Goal: Transaction & Acquisition: Purchase product/service

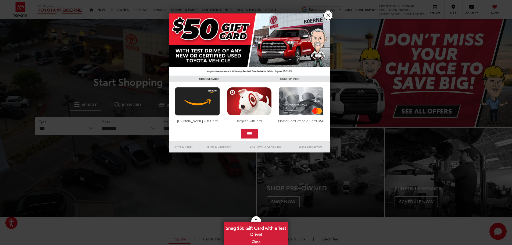
click at [327, 13] on link "X" at bounding box center [328, 15] width 9 height 9
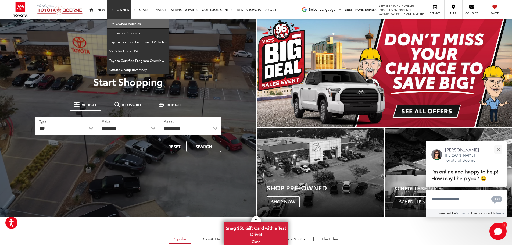
click at [126, 24] on link "Pre-Owned Vehicles" at bounding box center [138, 23] width 62 height 9
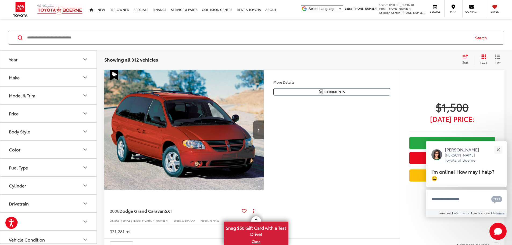
click at [500, 147] on button "Close" at bounding box center [499, 150] width 12 height 12
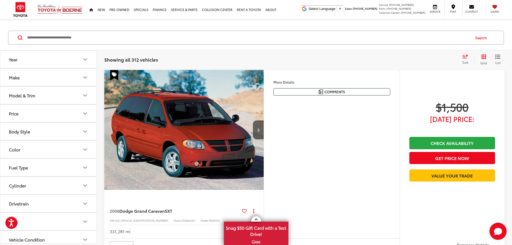
scroll to position [27, 0]
click at [463, 55] on icon "Select sort value" at bounding box center [465, 57] width 6 height 4
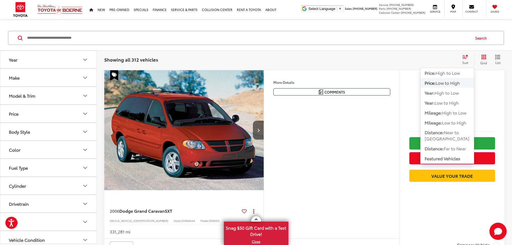
scroll to position [53, 0]
click at [455, 83] on span "Low to High" at bounding box center [448, 82] width 24 height 6
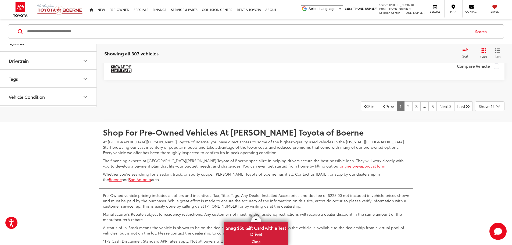
scroll to position [2543, 0]
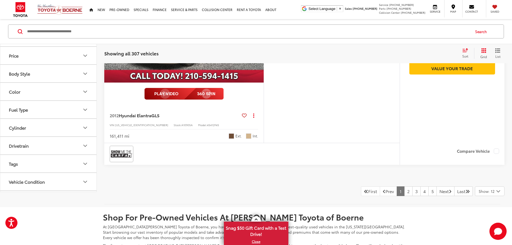
scroll to position [2451, 0]
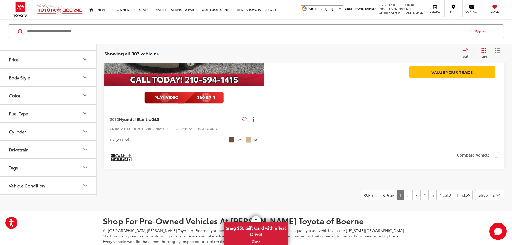
scroll to position [0, 1020]
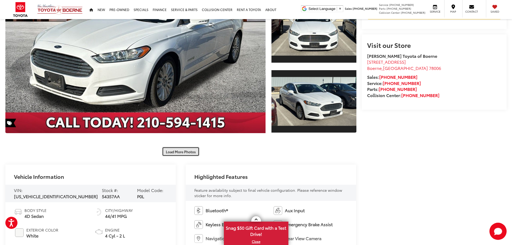
click at [177, 151] on button "Load More Photos" at bounding box center [180, 151] width 37 height 9
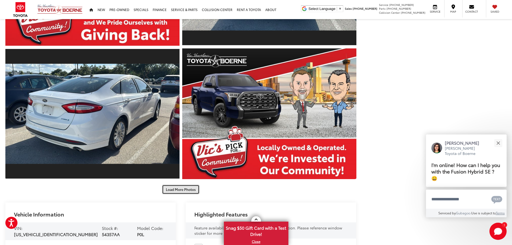
scroll to position [400, 0]
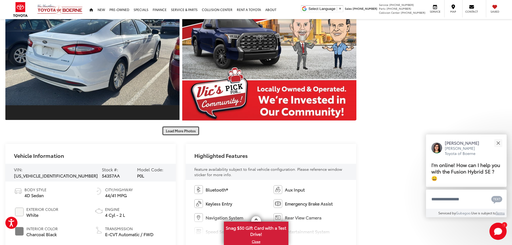
click at [187, 129] on button "Load More Photos" at bounding box center [180, 130] width 37 height 9
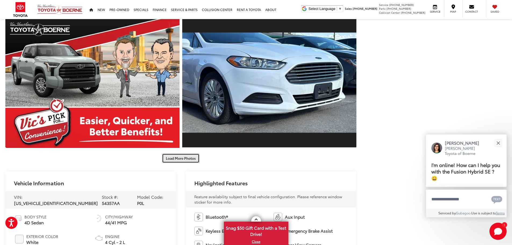
scroll to position [668, 0]
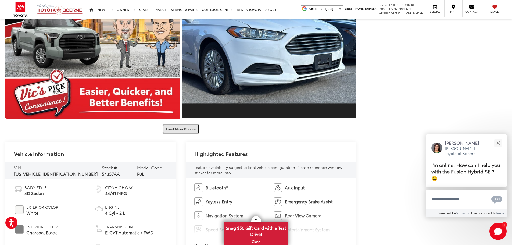
click at [182, 128] on button "Load More Photos" at bounding box center [180, 128] width 37 height 9
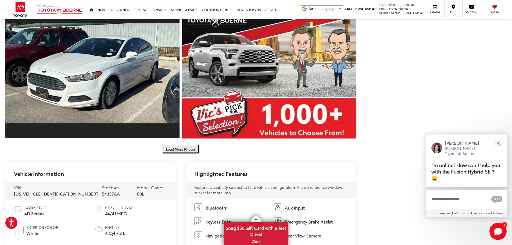
scroll to position [917, 0]
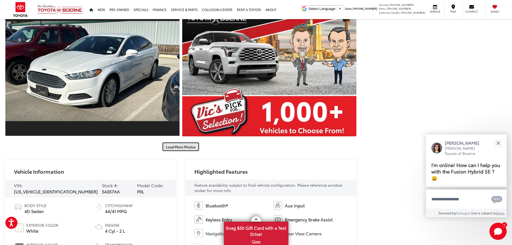
click at [190, 147] on button "Load More Photos" at bounding box center [180, 146] width 37 height 9
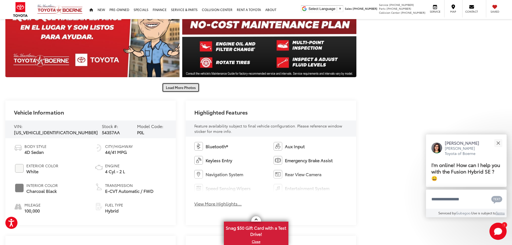
scroll to position [1248, 0]
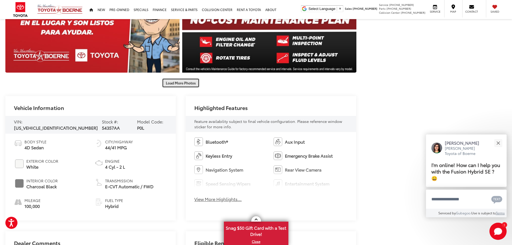
click at [182, 80] on button "Load More Photos" at bounding box center [180, 82] width 37 height 9
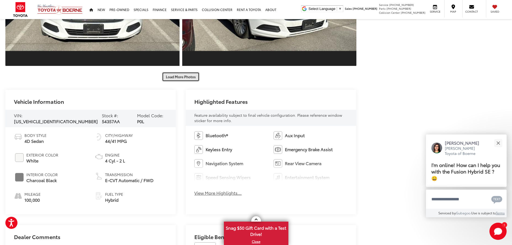
scroll to position [1526, 0]
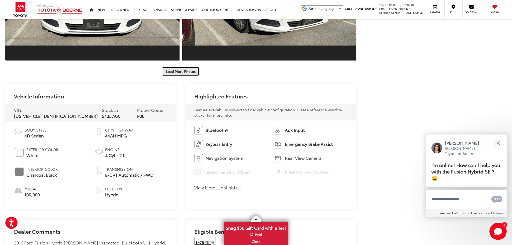
click at [184, 69] on button "Load More Photos" at bounding box center [180, 71] width 37 height 9
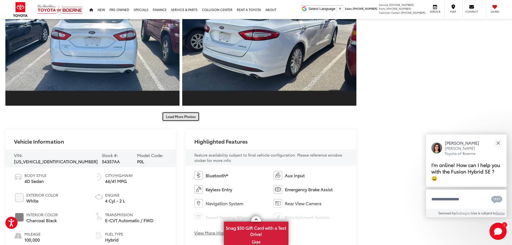
scroll to position [1750, 0]
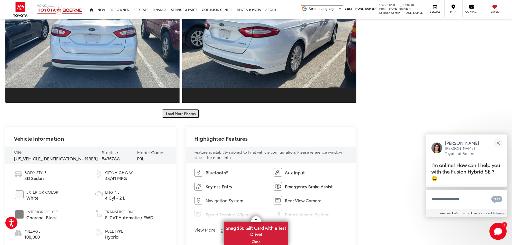
click at [176, 111] on button "Load More Photos" at bounding box center [180, 113] width 37 height 9
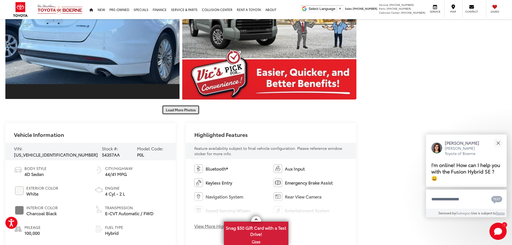
scroll to position [2024, 0]
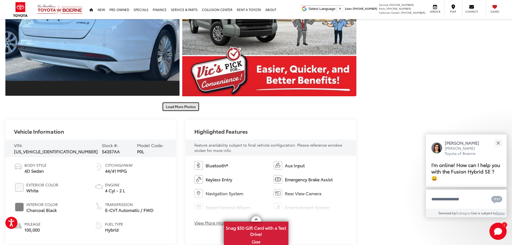
click at [181, 104] on button "Load More Photos" at bounding box center [180, 106] width 37 height 9
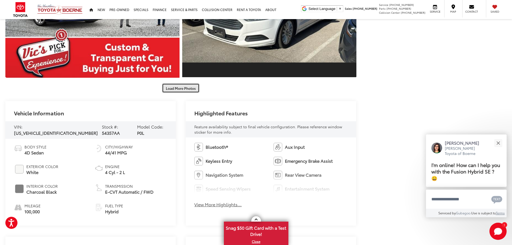
scroll to position [2334, 0]
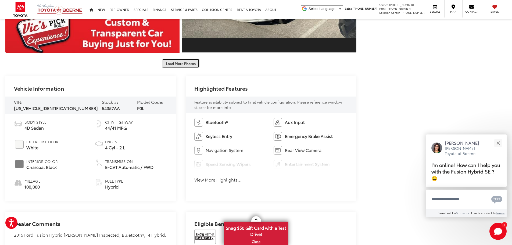
click at [190, 61] on button "Load More Photos" at bounding box center [180, 63] width 37 height 9
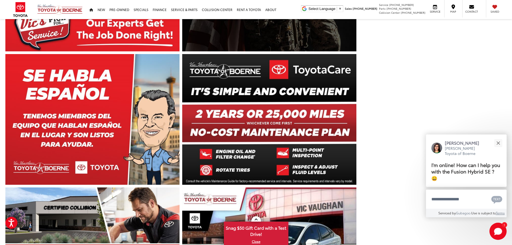
scroll to position [0, 0]
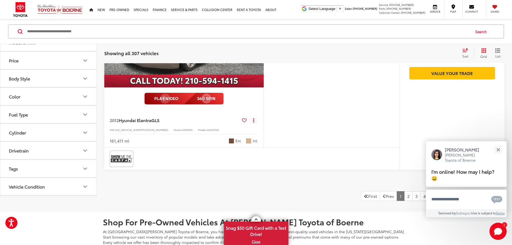
scroll to position [2474, 0]
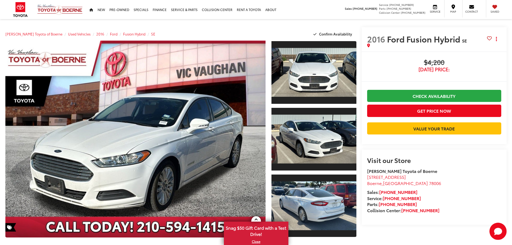
click at [489, 38] on icon at bounding box center [489, 38] width 5 height 0
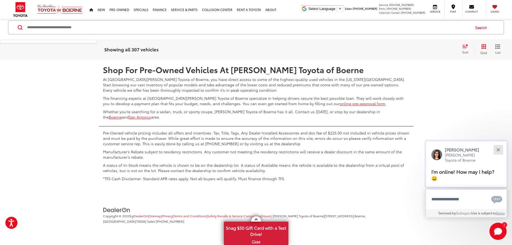
scroll to position [2691, 0]
click at [501, 149] on button "Close" at bounding box center [499, 150] width 12 height 12
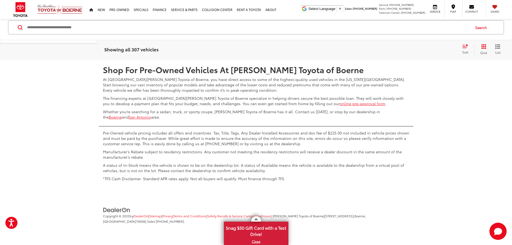
scroll to position [2863, 0]
click at [404, 49] on link "2" at bounding box center [408, 44] width 8 height 10
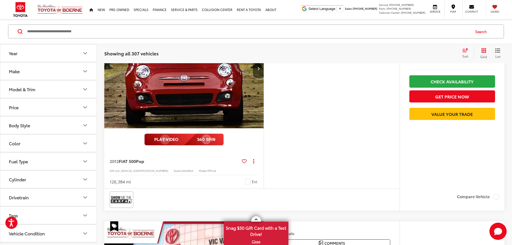
scroll to position [1802, 0]
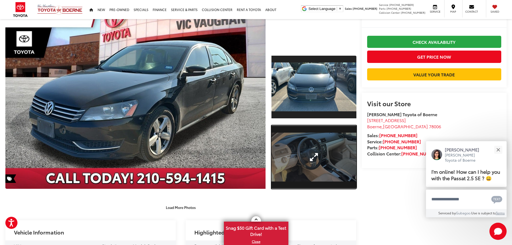
click at [312, 146] on link "Expand Photo 2" at bounding box center [314, 157] width 85 height 64
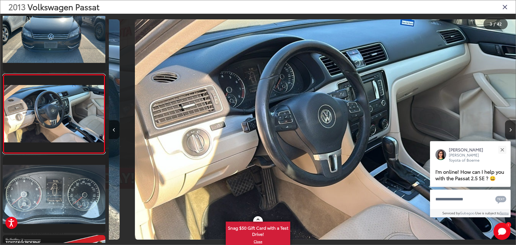
scroll to position [0, 814]
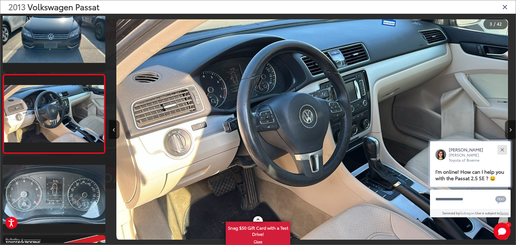
click at [504, 149] on button "Close" at bounding box center [503, 150] width 12 height 12
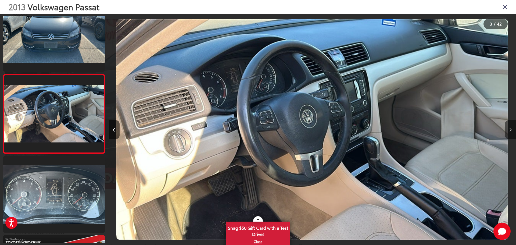
click at [510, 131] on icon "Next image" at bounding box center [511, 130] width 2 height 4
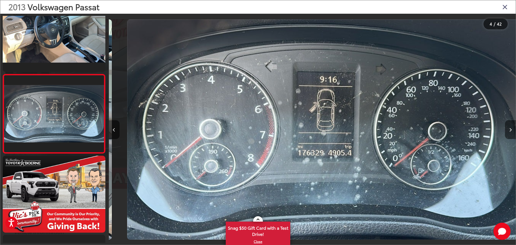
scroll to position [0, 1221]
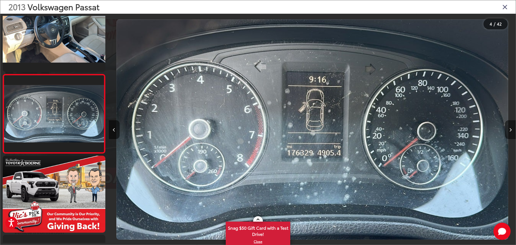
click at [510, 131] on icon "Next image" at bounding box center [511, 130] width 2 height 4
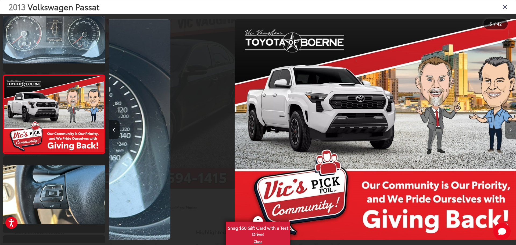
scroll to position [259, 0]
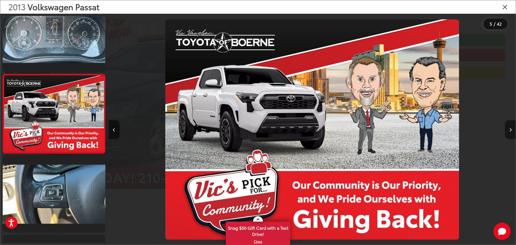
click at [510, 131] on icon "Next image" at bounding box center [511, 130] width 2 height 4
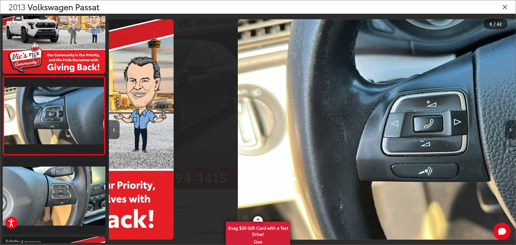
scroll to position [338, 0]
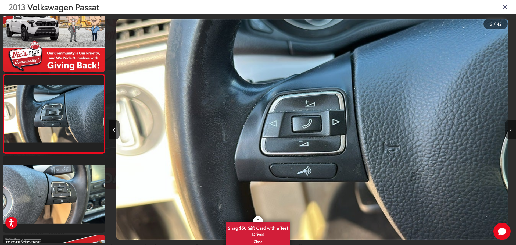
click at [510, 131] on icon "Next image" at bounding box center [511, 130] width 2 height 4
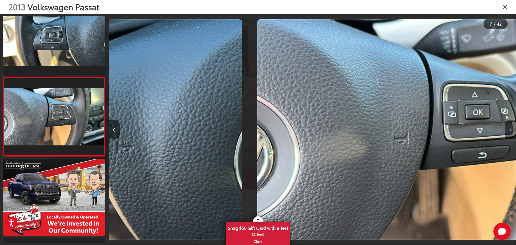
scroll to position [417, 0]
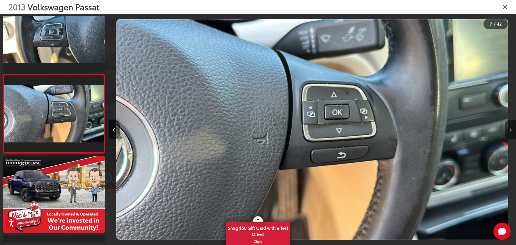
click at [510, 131] on icon "Next image" at bounding box center [511, 130] width 2 height 4
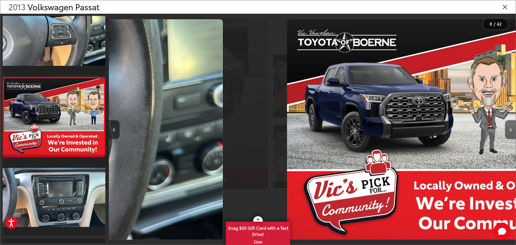
scroll to position [496, 0]
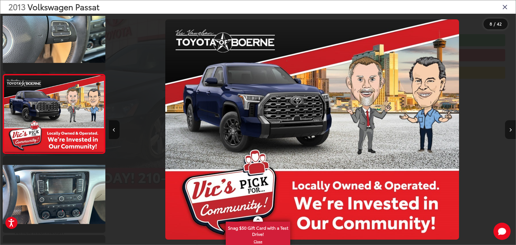
click at [510, 131] on icon "Next image" at bounding box center [511, 130] width 2 height 4
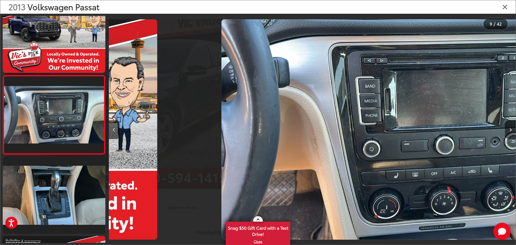
scroll to position [575, 0]
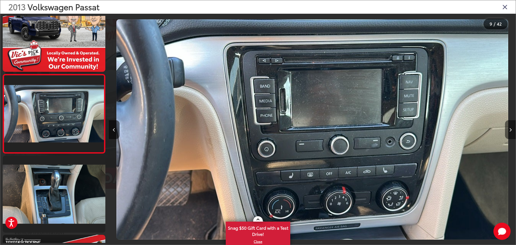
click at [510, 131] on icon "Next image" at bounding box center [511, 130] width 2 height 4
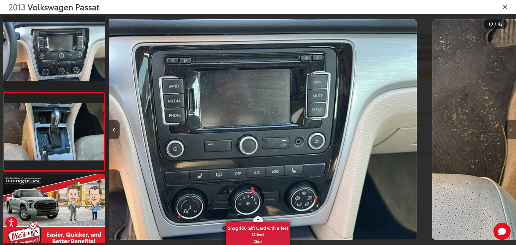
scroll to position [0, 0]
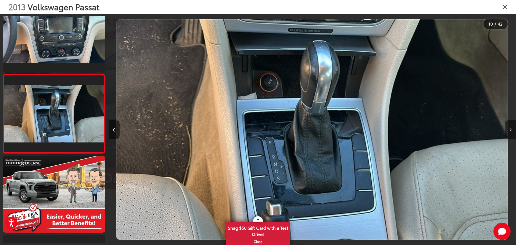
click at [510, 131] on icon "Next image" at bounding box center [511, 130] width 2 height 4
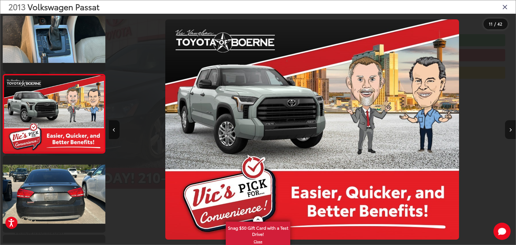
click at [510, 131] on icon "Next image" at bounding box center [511, 130] width 2 height 4
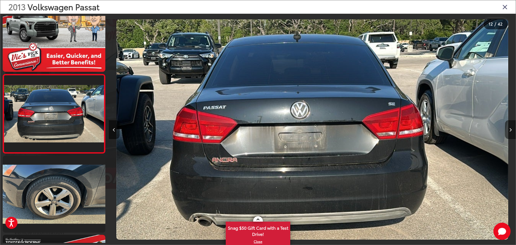
click at [510, 131] on icon "Next image" at bounding box center [511, 130] width 2 height 4
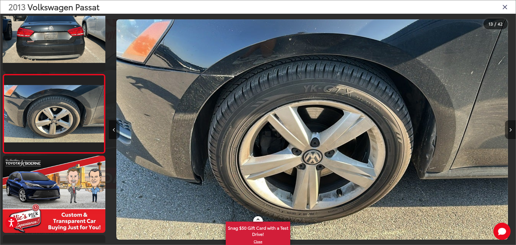
click at [510, 131] on icon "Next image" at bounding box center [511, 130] width 2 height 4
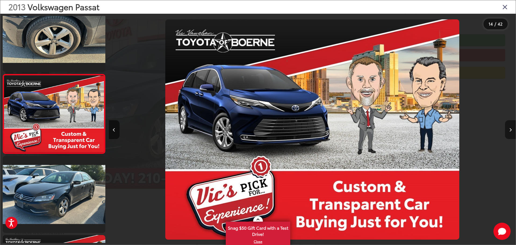
click at [510, 131] on icon "Next image" at bounding box center [511, 130] width 2 height 4
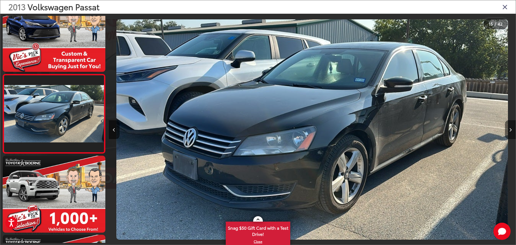
click at [510, 131] on icon "Next image" at bounding box center [511, 130] width 2 height 4
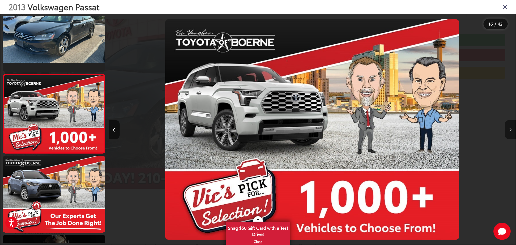
click at [510, 131] on icon "Next image" at bounding box center [511, 130] width 2 height 4
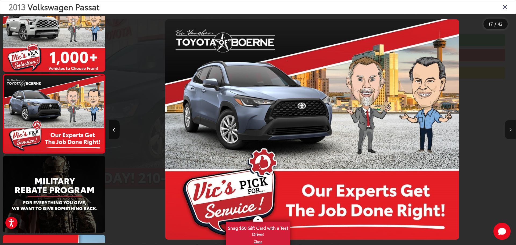
click at [510, 131] on icon "Next image" at bounding box center [511, 130] width 2 height 4
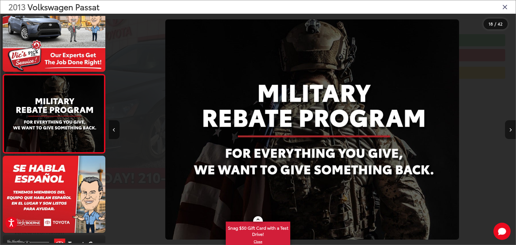
click at [510, 131] on icon "Next image" at bounding box center [511, 130] width 2 height 4
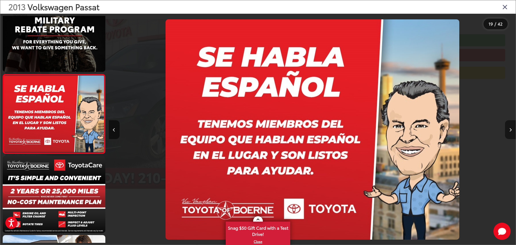
click at [510, 131] on icon "Next image" at bounding box center [511, 130] width 2 height 4
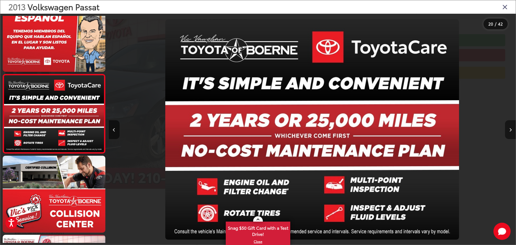
click at [510, 131] on icon "Next image" at bounding box center [511, 130] width 2 height 4
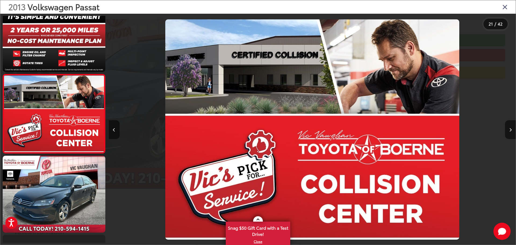
click at [505, 7] on icon "Close gallery" at bounding box center [505, 6] width 5 height 7
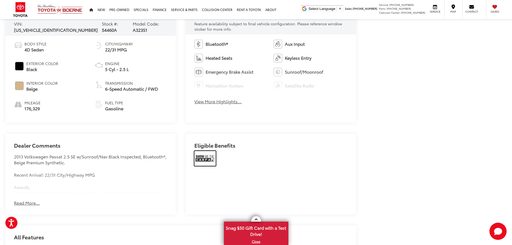
click at [203, 157] on img at bounding box center [205, 158] width 22 height 15
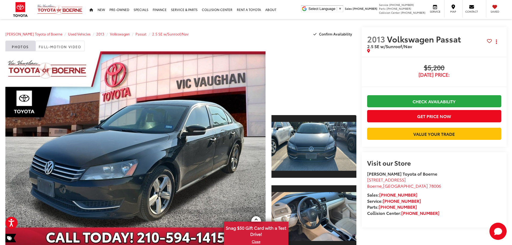
click at [487, 41] on h2 "2013 Volkswagen Passat 2.5 SE w/Sunroof/Nav" at bounding box center [427, 41] width 120 height 15
click at [489, 41] on icon at bounding box center [489, 41] width 5 height 0
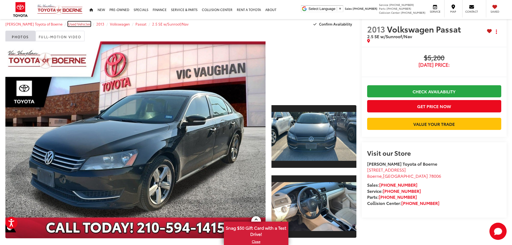
click at [68, 24] on span "Used Vehicles" at bounding box center [79, 24] width 23 height 5
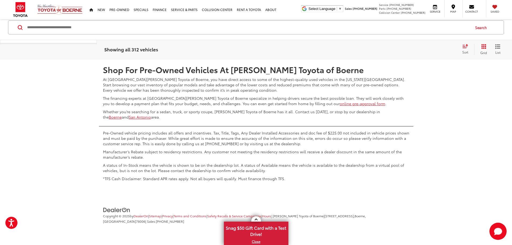
click at [404, 49] on link "2" at bounding box center [408, 44] width 8 height 10
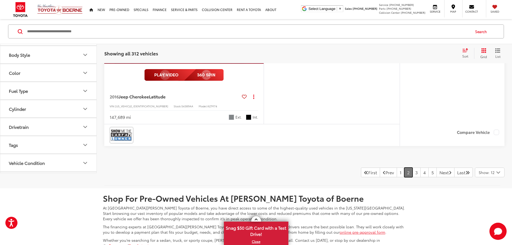
scroll to position [2505, 0]
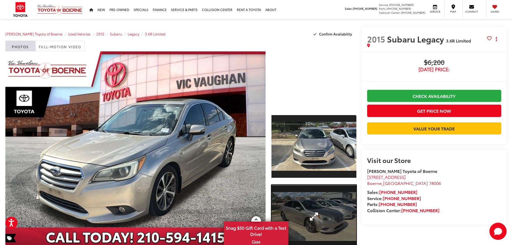
click at [315, 199] on link "Expand Photo 2" at bounding box center [314, 217] width 85 height 64
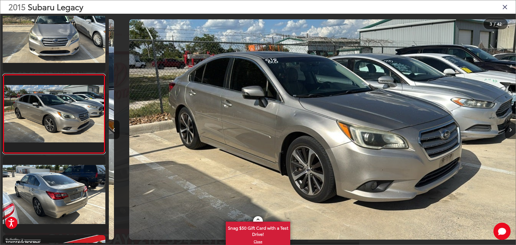
scroll to position [0, 814]
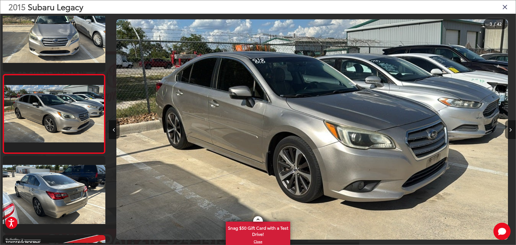
click at [507, 129] on button "Next image" at bounding box center [510, 129] width 11 height 19
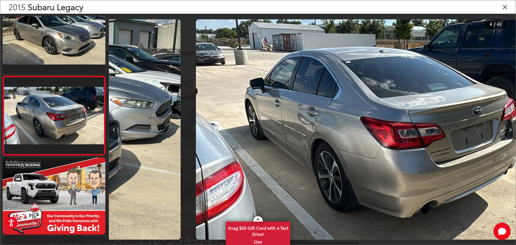
scroll to position [180, 0]
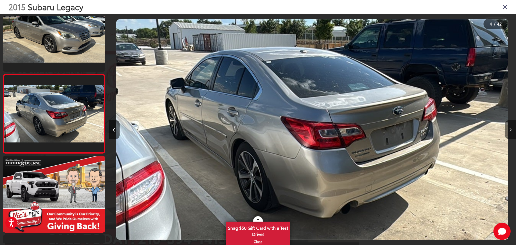
click at [507, 129] on button "Next image" at bounding box center [510, 129] width 11 height 19
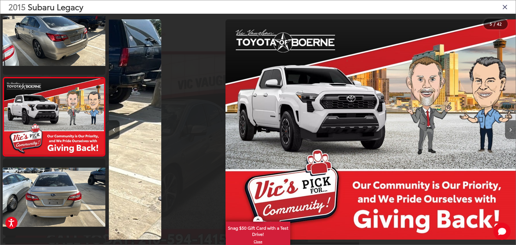
scroll to position [259, 0]
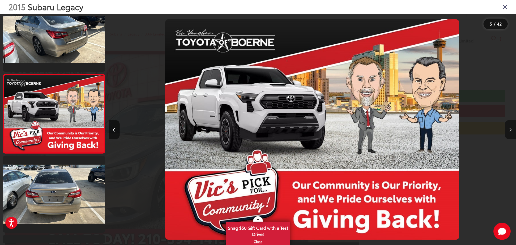
click at [507, 129] on button "Next image" at bounding box center [510, 129] width 11 height 19
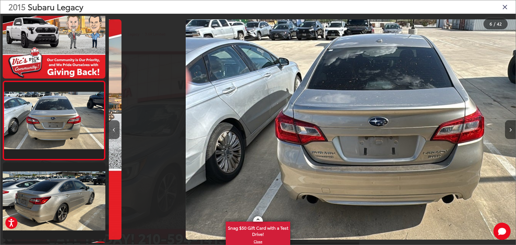
scroll to position [0, 2008]
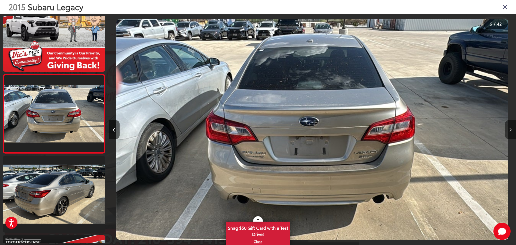
click at [507, 129] on button "Next image" at bounding box center [510, 129] width 11 height 19
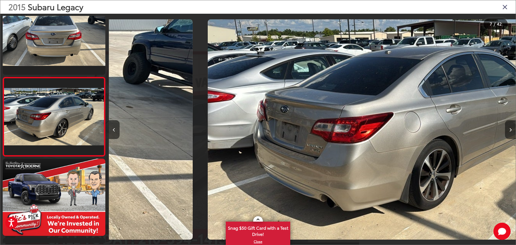
scroll to position [417, 0]
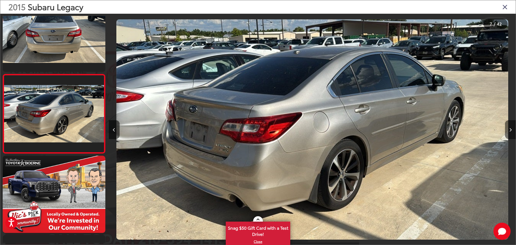
click at [507, 129] on button "Next image" at bounding box center [510, 129] width 11 height 19
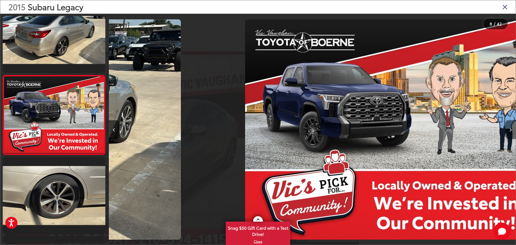
scroll to position [496, 0]
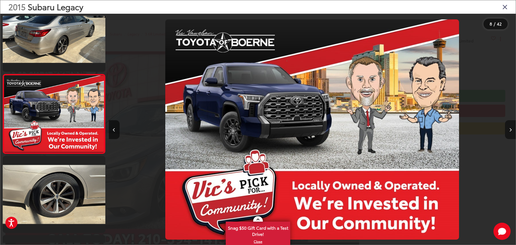
click at [510, 127] on button "Next image" at bounding box center [510, 129] width 11 height 19
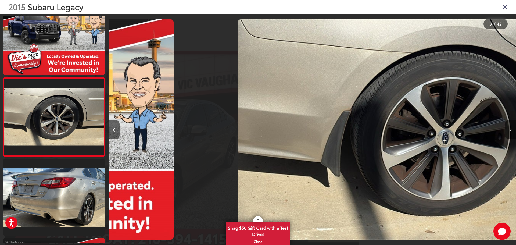
scroll to position [0, 0]
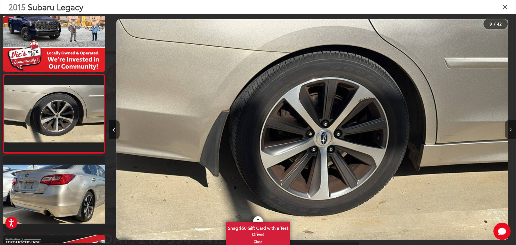
click at [510, 127] on button "Next image" at bounding box center [510, 129] width 11 height 19
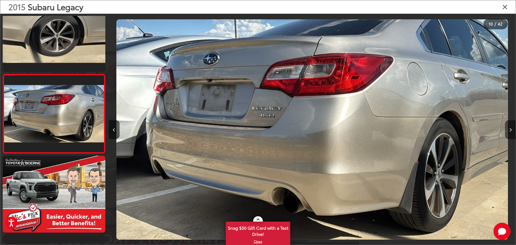
click at [510, 127] on button "Next image" at bounding box center [510, 129] width 11 height 19
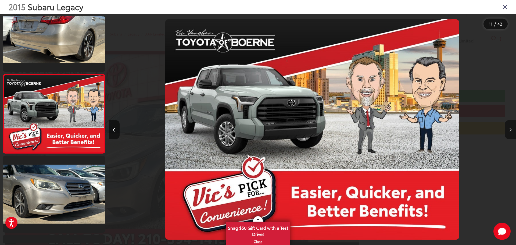
click at [510, 127] on button "Next image" at bounding box center [510, 129] width 11 height 19
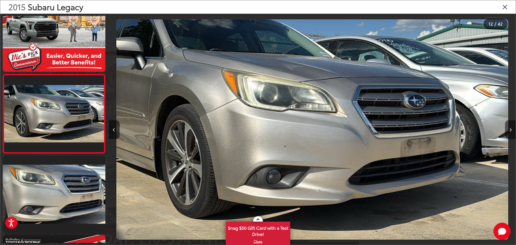
click at [510, 127] on button "Next image" at bounding box center [510, 129] width 11 height 19
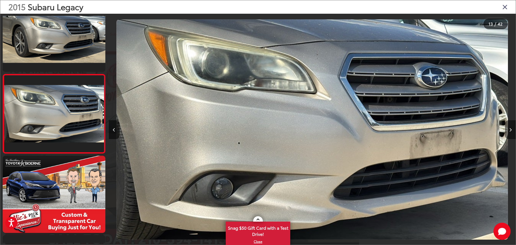
click at [510, 127] on button "Next image" at bounding box center [510, 129] width 11 height 19
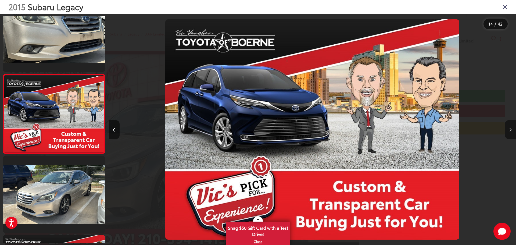
click at [510, 127] on button "Next image" at bounding box center [510, 129] width 11 height 19
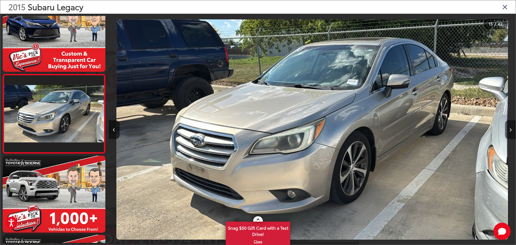
click at [510, 127] on button "Next image" at bounding box center [510, 129] width 11 height 19
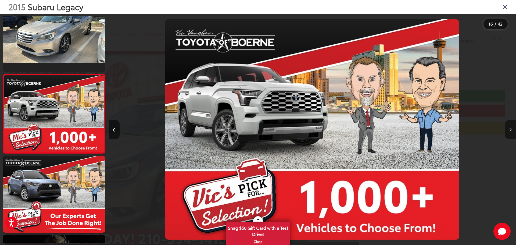
click at [510, 127] on button "Next image" at bounding box center [510, 129] width 11 height 19
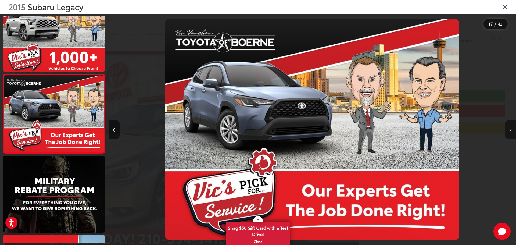
click at [510, 127] on button "Next image" at bounding box center [510, 129] width 11 height 19
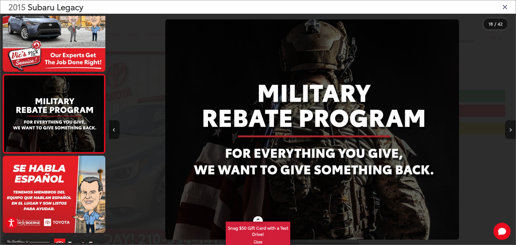
click at [510, 127] on button "Next image" at bounding box center [510, 129] width 11 height 19
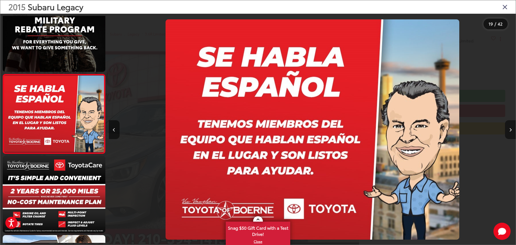
click at [510, 127] on button "Next image" at bounding box center [510, 129] width 11 height 19
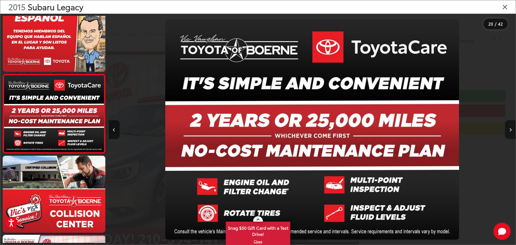
click at [510, 127] on button "Next image" at bounding box center [510, 129] width 11 height 19
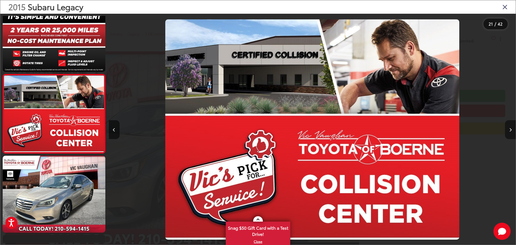
click at [510, 127] on button "Next image" at bounding box center [510, 129] width 11 height 19
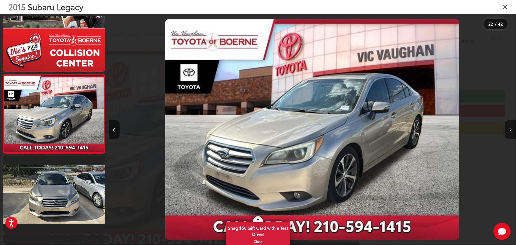
click at [510, 127] on button "Next image" at bounding box center [510, 129] width 11 height 19
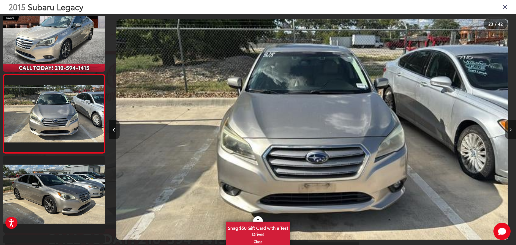
click at [510, 127] on button "Next image" at bounding box center [510, 129] width 11 height 19
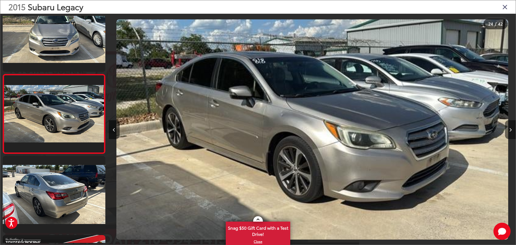
click at [510, 127] on button "Next image" at bounding box center [510, 129] width 11 height 19
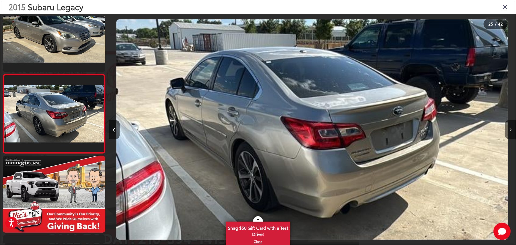
click at [510, 127] on button "Next image" at bounding box center [510, 129] width 11 height 19
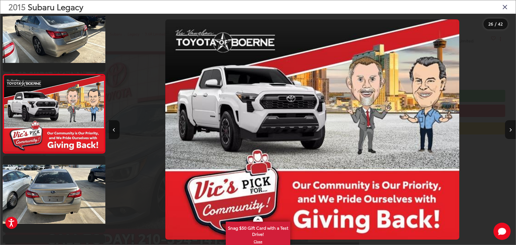
click at [510, 127] on button "Next image" at bounding box center [510, 129] width 11 height 19
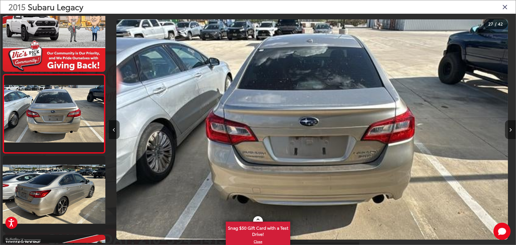
click at [510, 127] on button "Next image" at bounding box center [510, 129] width 11 height 19
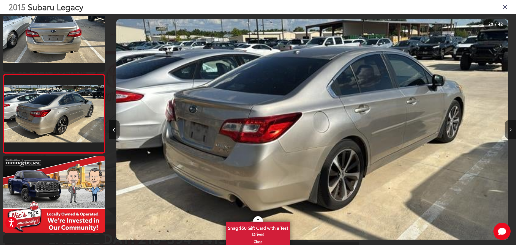
click at [510, 127] on button "Next image" at bounding box center [510, 129] width 11 height 19
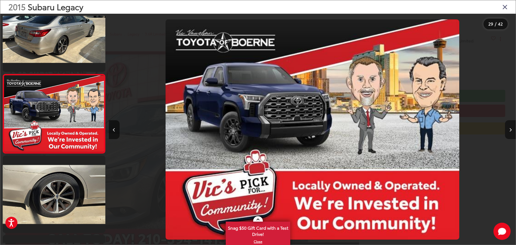
click at [510, 127] on button "Next image" at bounding box center [510, 129] width 11 height 19
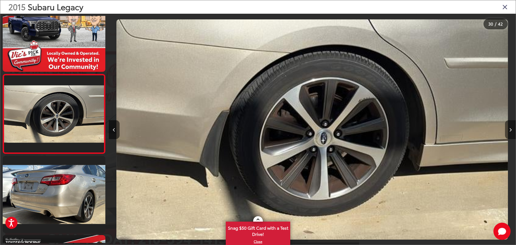
click at [510, 127] on button "Next image" at bounding box center [510, 129] width 11 height 19
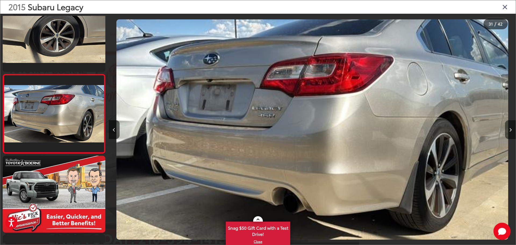
click at [510, 127] on button "Next image" at bounding box center [510, 129] width 11 height 19
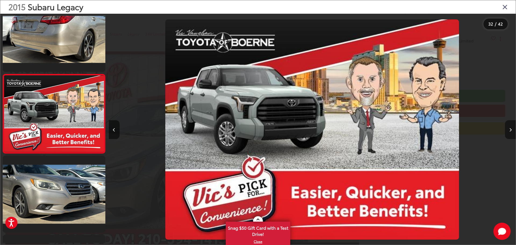
click at [510, 127] on button "Next image" at bounding box center [510, 129] width 11 height 19
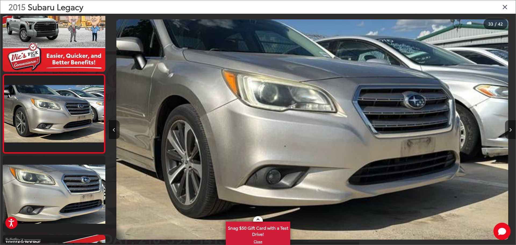
click at [510, 127] on button "Next image" at bounding box center [510, 129] width 11 height 19
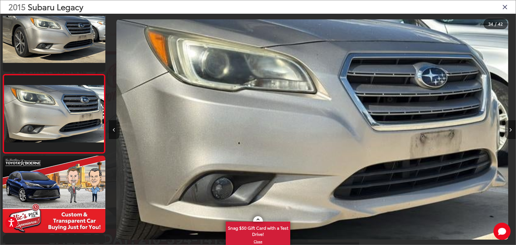
click at [510, 127] on button "Next image" at bounding box center [510, 129] width 11 height 19
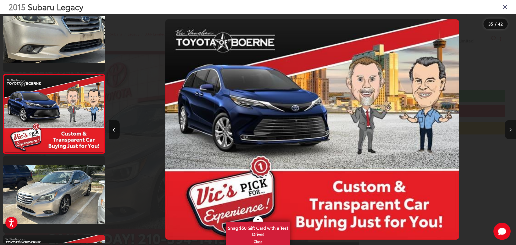
click at [510, 127] on button "Next image" at bounding box center [510, 129] width 11 height 19
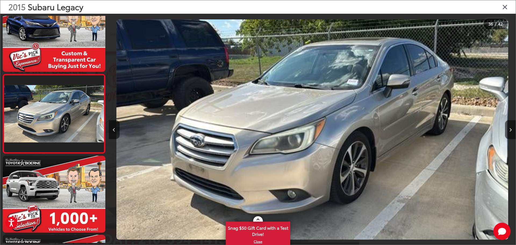
click at [504, 5] on icon "Close gallery" at bounding box center [505, 6] width 5 height 7
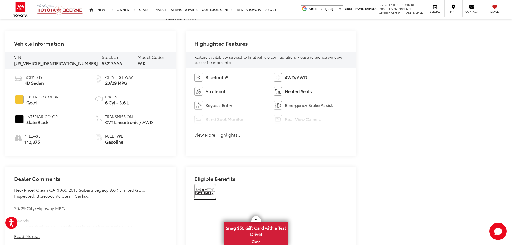
click at [200, 189] on img at bounding box center [205, 191] width 22 height 15
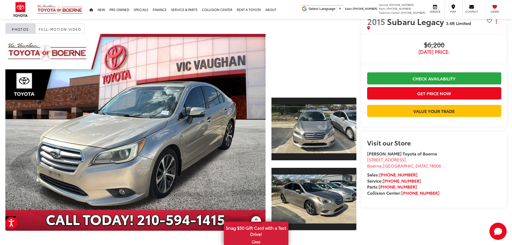
click at [489, 21] on icon at bounding box center [489, 21] width 5 height 0
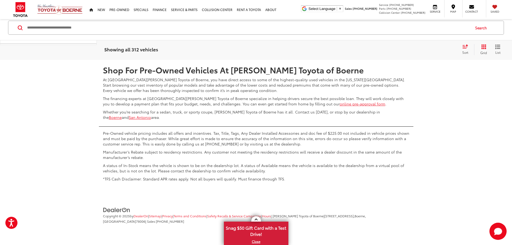
scroll to position [2952, 0]
click at [412, 49] on link "3" at bounding box center [416, 44] width 8 height 10
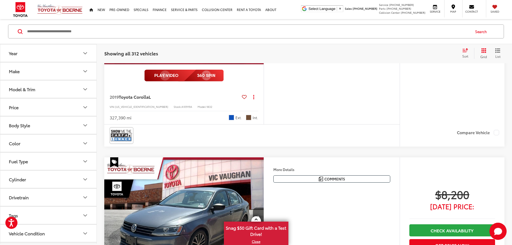
scroll to position [2299, 0]
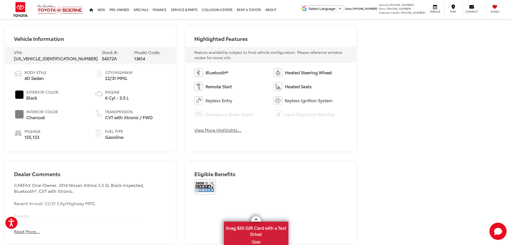
scroll to position [230, 0]
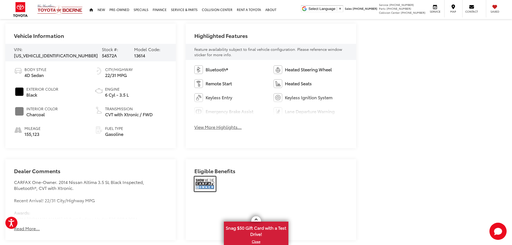
click at [204, 182] on img at bounding box center [205, 183] width 22 height 15
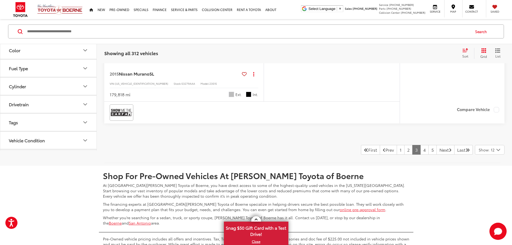
scroll to position [2531, 0]
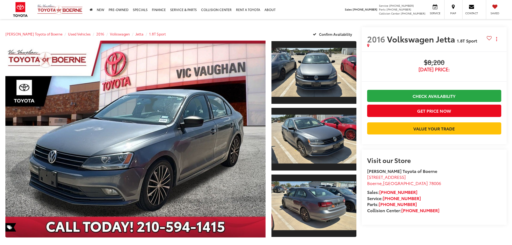
click at [232, 129] on link "Expand Photo 0" at bounding box center [135, 139] width 260 height 197
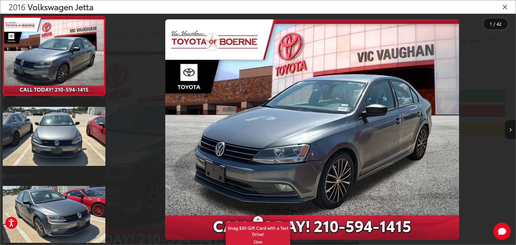
click at [509, 126] on button "Next image" at bounding box center [510, 129] width 11 height 19
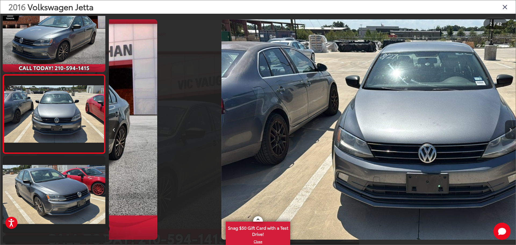
scroll to position [21, 0]
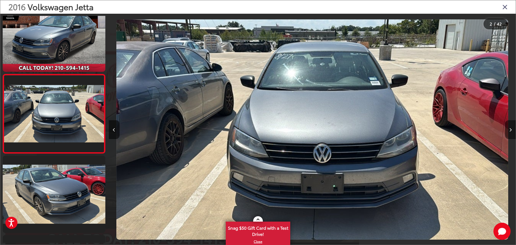
click at [509, 126] on button "Next image" at bounding box center [510, 129] width 11 height 19
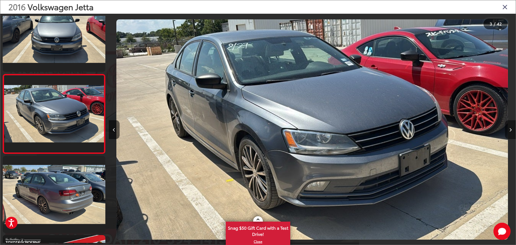
scroll to position [0, 0]
click at [509, 126] on button "Next image" at bounding box center [510, 129] width 11 height 19
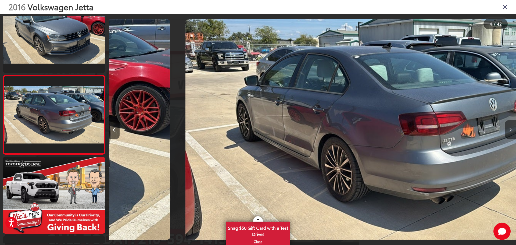
scroll to position [180, 0]
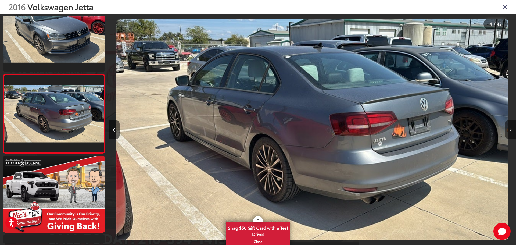
click at [509, 126] on button "Next image" at bounding box center [510, 129] width 11 height 19
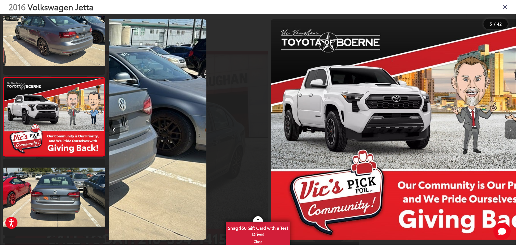
scroll to position [259, 0]
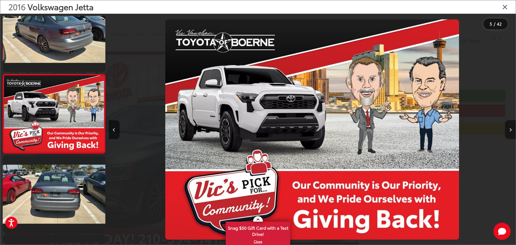
click at [509, 126] on button "Next image" at bounding box center [510, 129] width 11 height 19
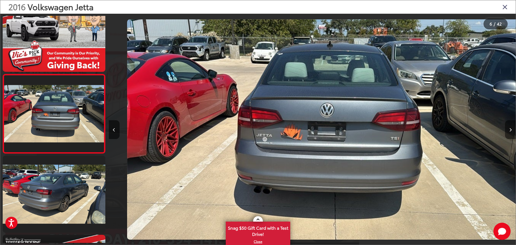
scroll to position [0, 2042]
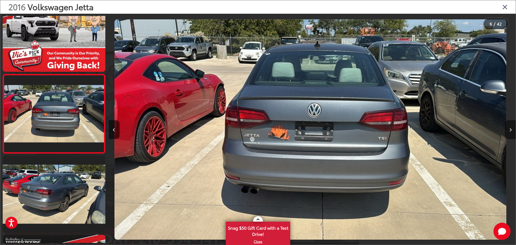
click at [509, 126] on button "Next image" at bounding box center [510, 129] width 11 height 19
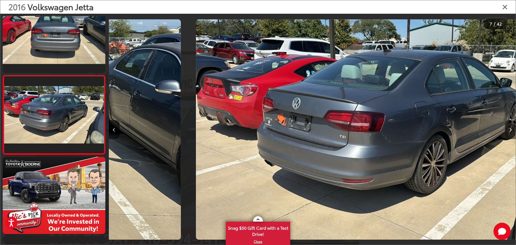
scroll to position [417, 0]
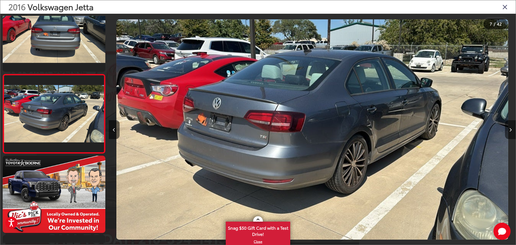
click at [509, 126] on button "Next image" at bounding box center [510, 129] width 11 height 19
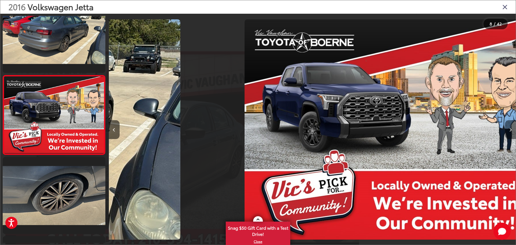
scroll to position [496, 0]
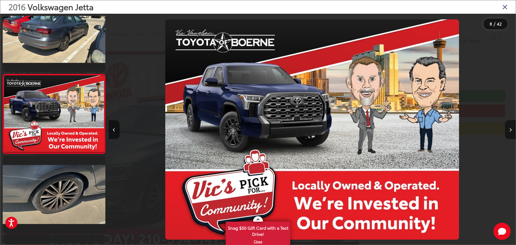
click at [509, 126] on button "Next image" at bounding box center [510, 129] width 11 height 19
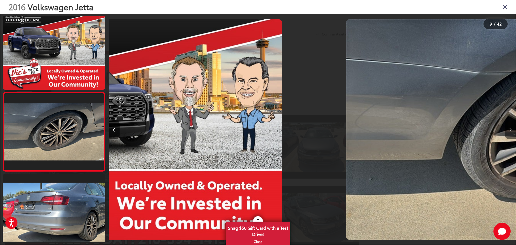
scroll to position [0, 0]
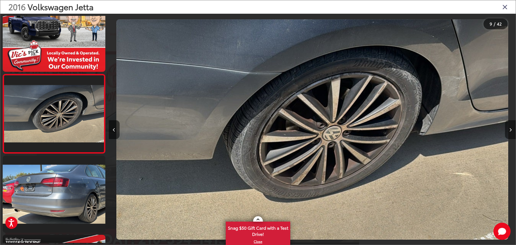
click at [509, 126] on button "Next image" at bounding box center [510, 129] width 11 height 19
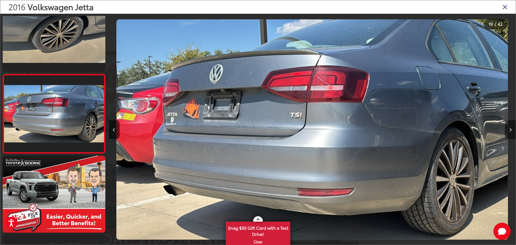
click at [509, 126] on button "Next image" at bounding box center [510, 129] width 11 height 19
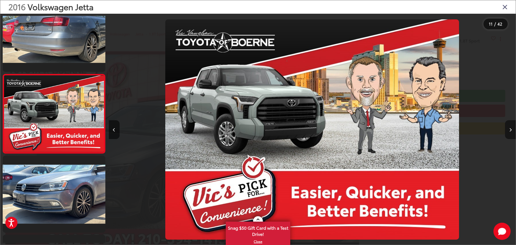
click at [509, 126] on button "Next image" at bounding box center [510, 129] width 11 height 19
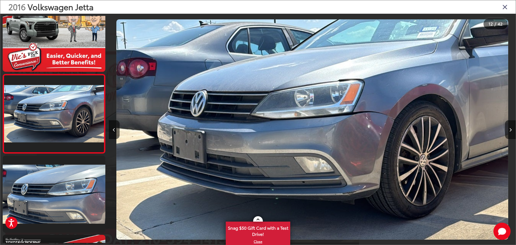
click at [505, 5] on icon "Close gallery" at bounding box center [505, 6] width 5 height 7
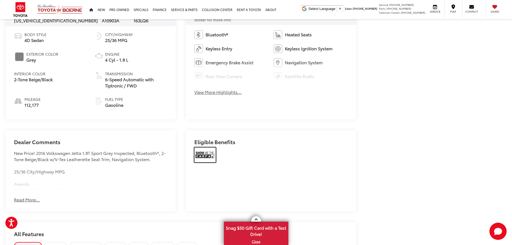
click at [198, 155] on img at bounding box center [205, 154] width 22 height 15
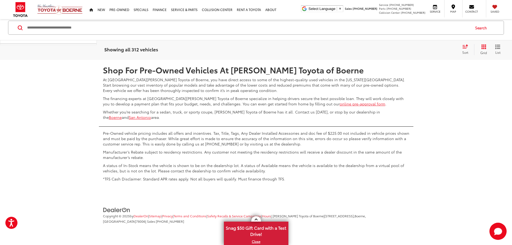
scroll to position [2664, 0]
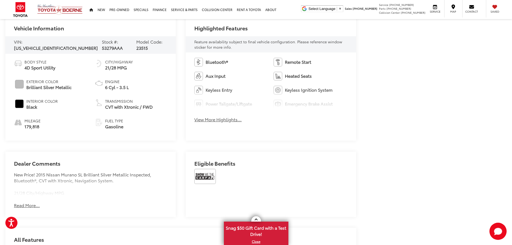
scroll to position [272, 0]
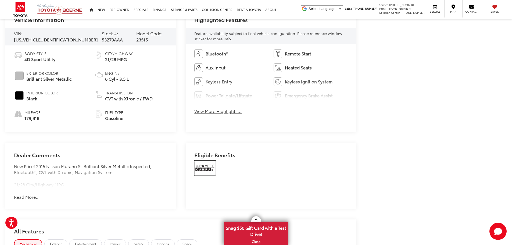
click at [201, 162] on img at bounding box center [205, 168] width 22 height 15
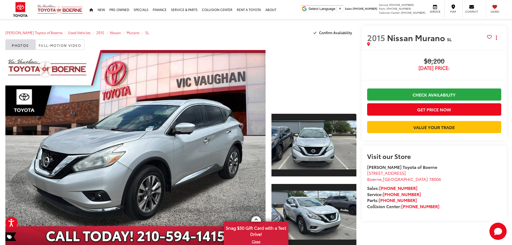
scroll to position [0, 0]
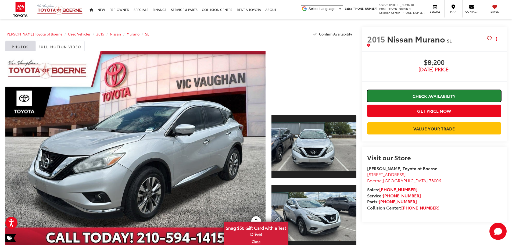
click at [418, 94] on link "Check Availability" at bounding box center [434, 96] width 134 height 12
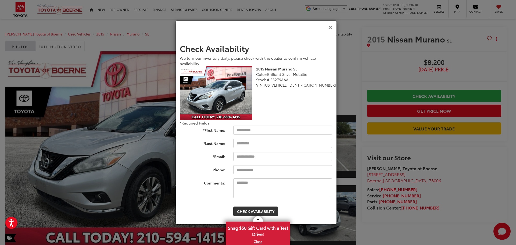
click at [331, 29] on icon "Close" at bounding box center [330, 28] width 4 height 6
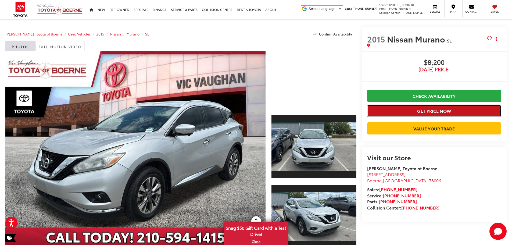
click at [441, 111] on button "Get Price Now" at bounding box center [434, 111] width 134 height 12
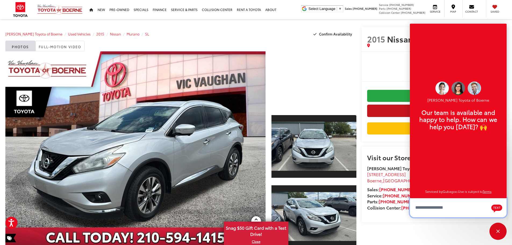
scroll to position [6, 0]
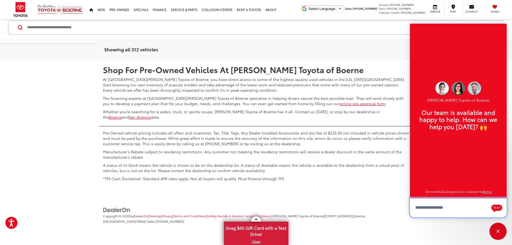
scroll to position [3029, 0]
click at [496, 234] on div "Close" at bounding box center [498, 231] width 17 height 17
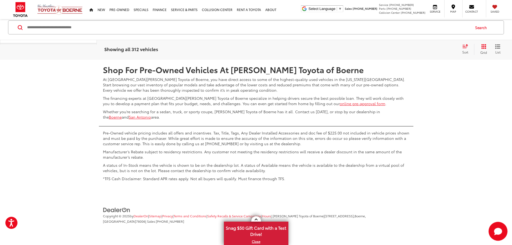
scroll to position [2910, 0]
click at [421, 49] on link "4" at bounding box center [425, 44] width 8 height 10
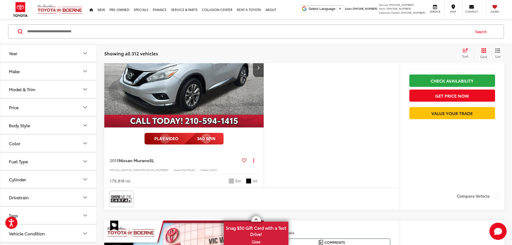
scroll to position [127, 0]
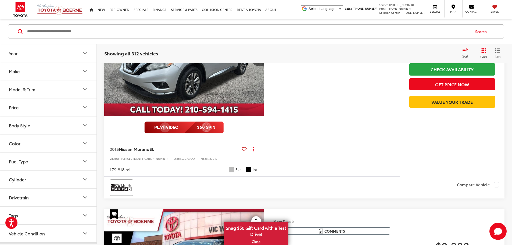
click at [240, 99] on img "2015 Nissan Murano SL 0" at bounding box center [184, 56] width 160 height 120
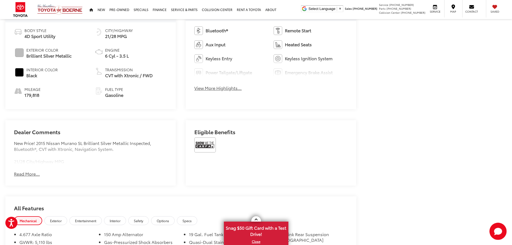
scroll to position [296, 0]
click at [204, 141] on img at bounding box center [205, 143] width 22 height 15
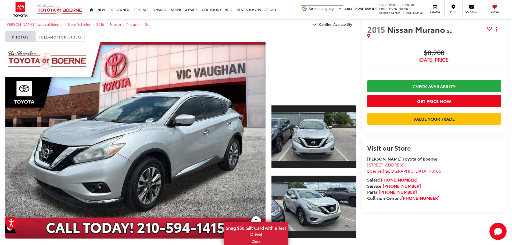
scroll to position [0, 0]
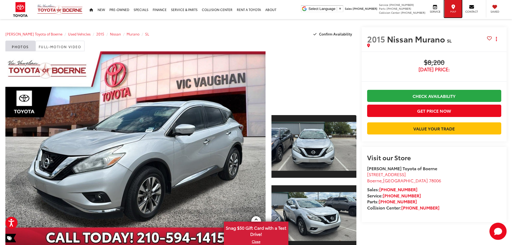
click at [455, 9] on div "Map" at bounding box center [452, 8] width 17 height 17
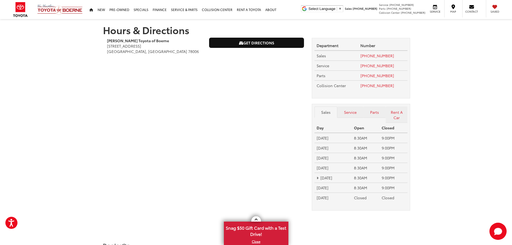
click at [272, 44] on link "Get Directions" at bounding box center [256, 43] width 94 height 10
